Goal: Information Seeking & Learning: Find specific fact

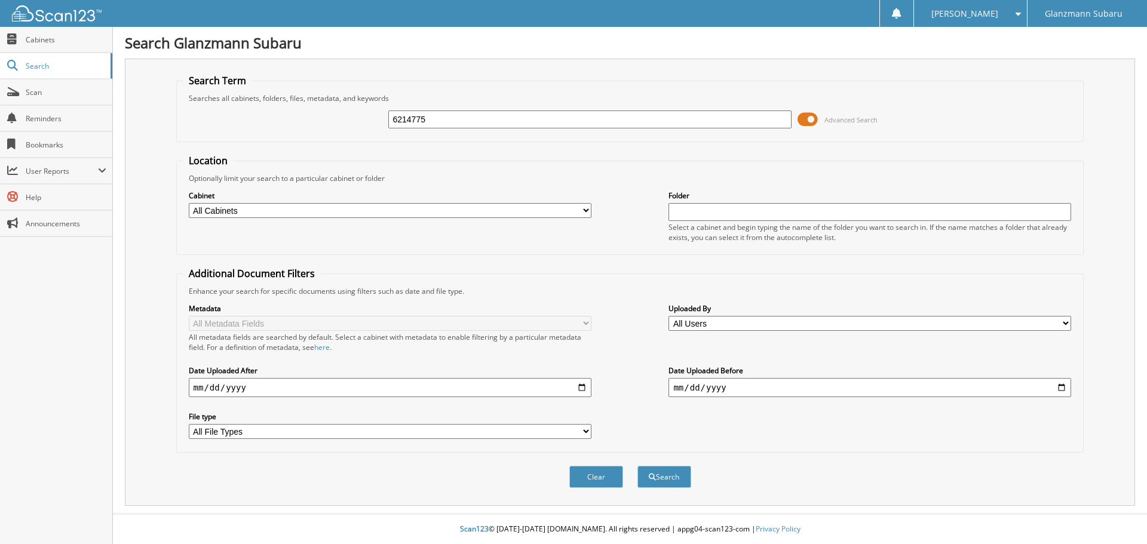
type input "6214775"
click at [637, 466] on button "Search" at bounding box center [664, 477] width 54 height 22
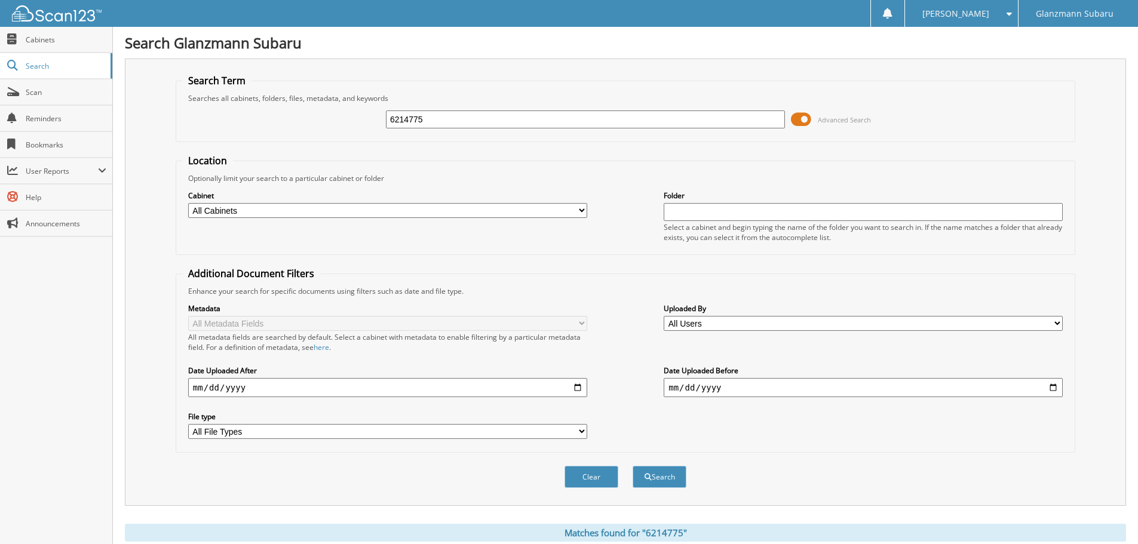
click at [811, 120] on span at bounding box center [801, 119] width 20 height 18
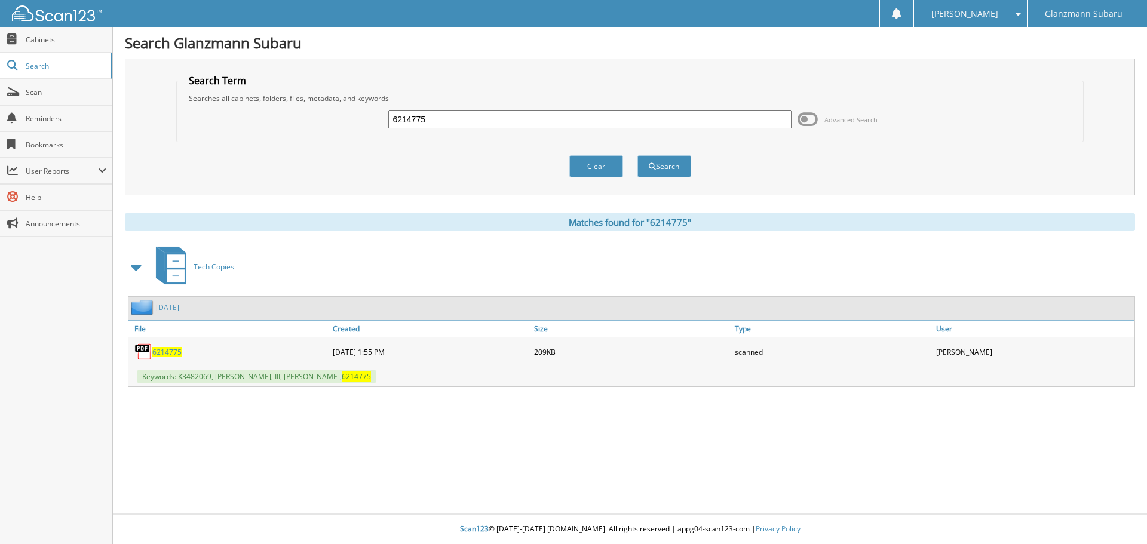
click at [162, 351] on span "6214775" at bounding box center [166, 352] width 29 height 10
click at [468, 109] on div "6214775 Advanced Search" at bounding box center [630, 119] width 895 height 32
click at [463, 120] on input "6214775" at bounding box center [589, 119] width 403 height 18
type input "6206515"
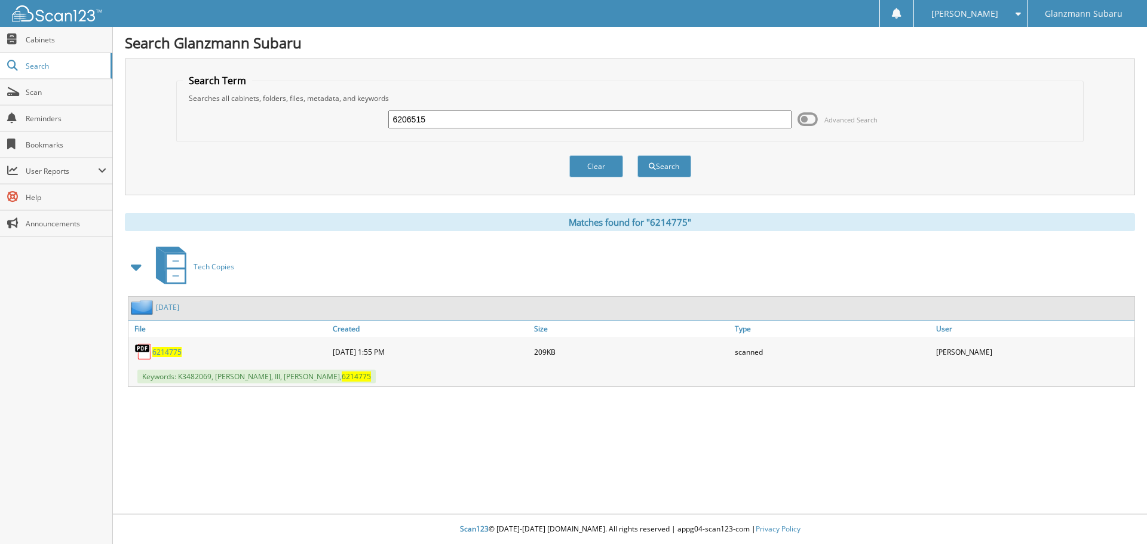
click at [637, 155] on button "Search" at bounding box center [664, 166] width 54 height 22
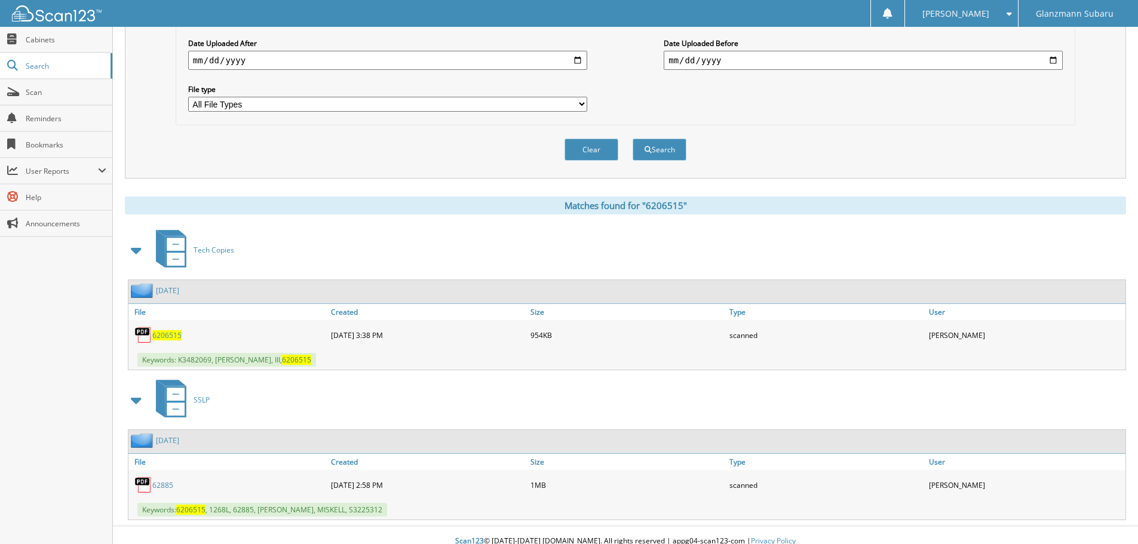
scroll to position [340, 0]
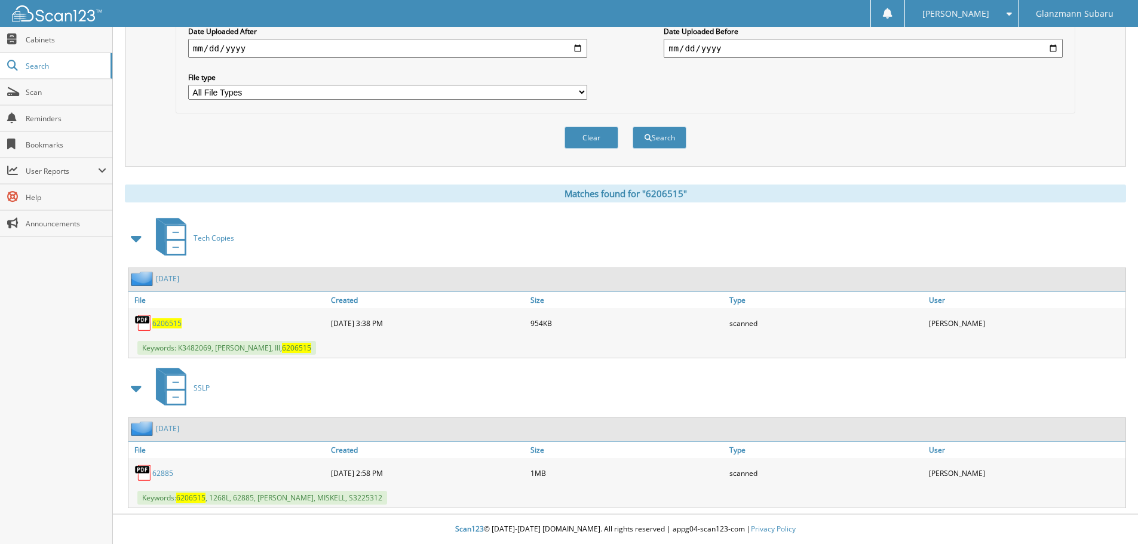
click at [170, 323] on span "6206515" at bounding box center [166, 323] width 29 height 10
drag, startPoint x: 926, startPoint y: 148, endPoint x: 735, endPoint y: 146, distance: 190.5
click at [918, 148] on div "Clear Search" at bounding box center [625, 137] width 899 height 48
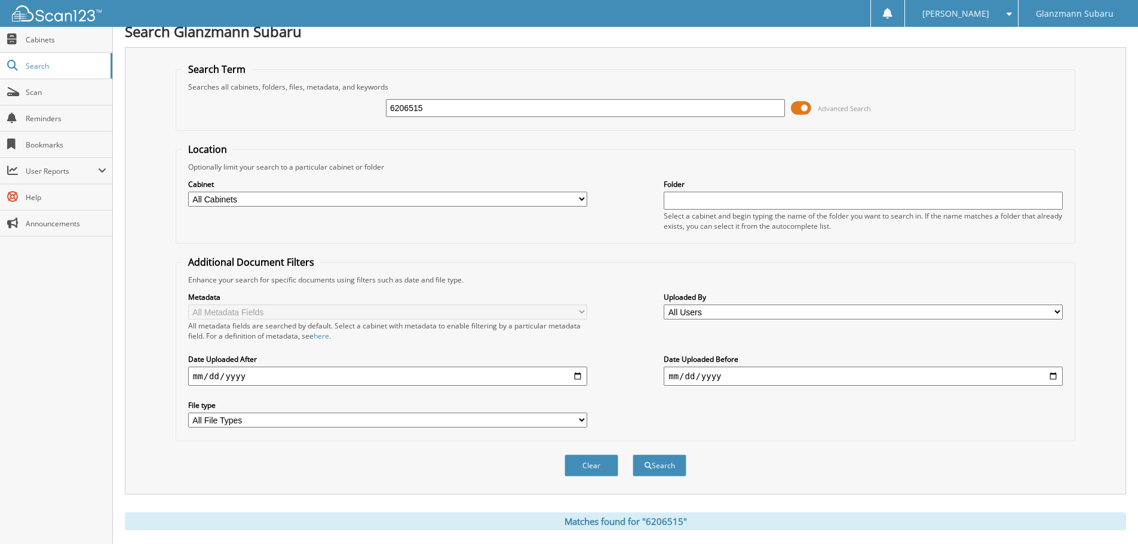
scroll to position [0, 0]
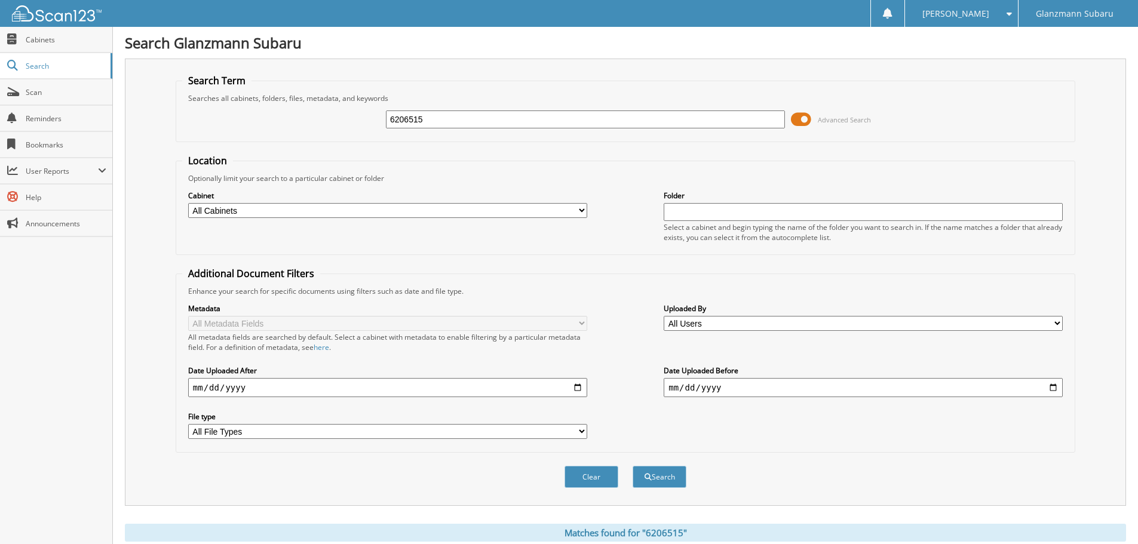
click at [480, 122] on input "6206515" at bounding box center [585, 119] width 399 height 18
type input "6184775"
click at [632, 466] on button "Search" at bounding box center [659, 477] width 54 height 22
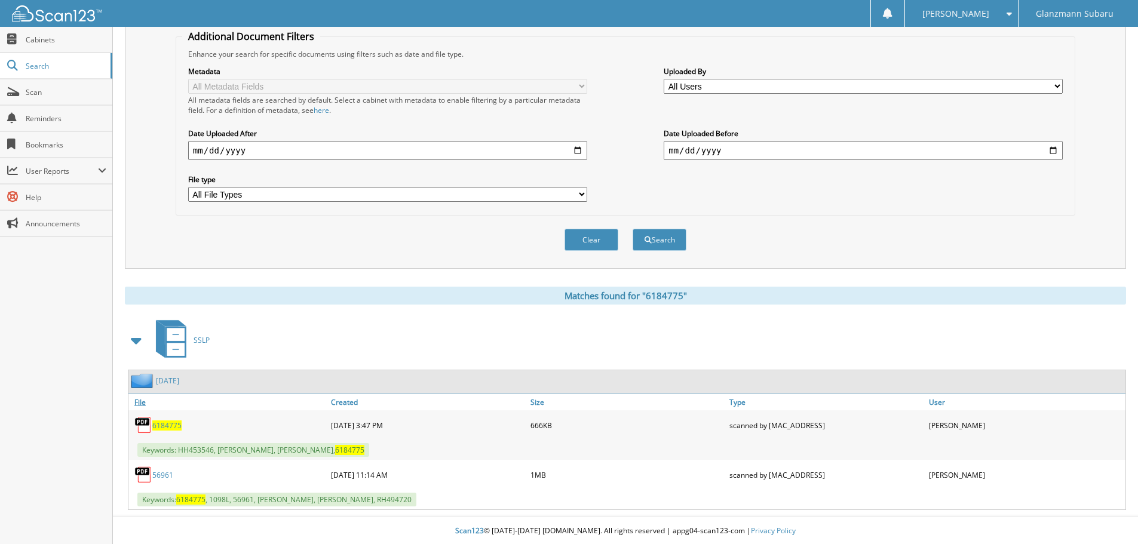
scroll to position [239, 0]
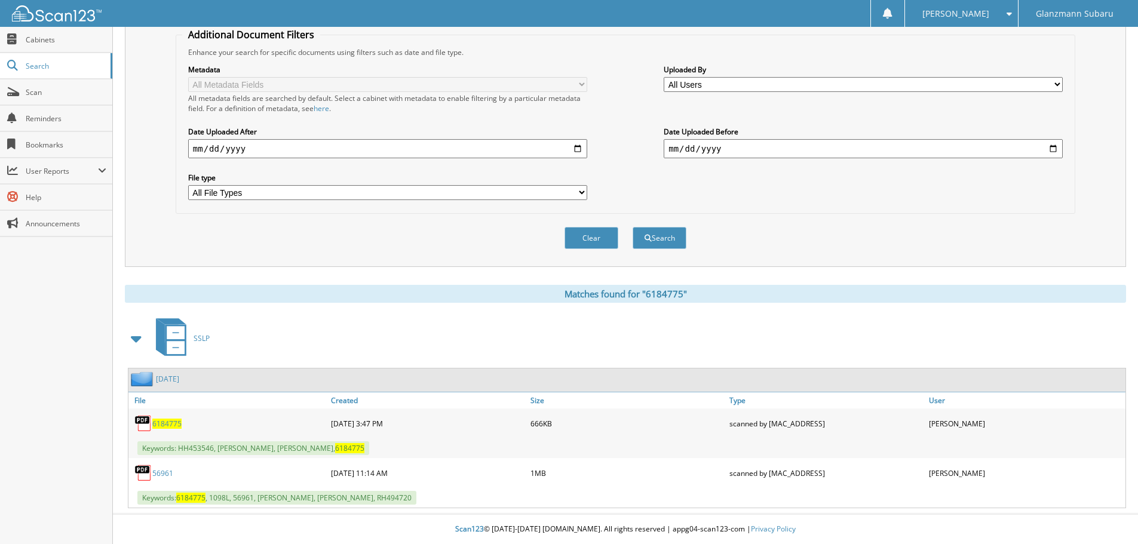
click at [167, 423] on span "6184775" at bounding box center [166, 424] width 29 height 10
